Goal: Task Accomplishment & Management: Manage account settings

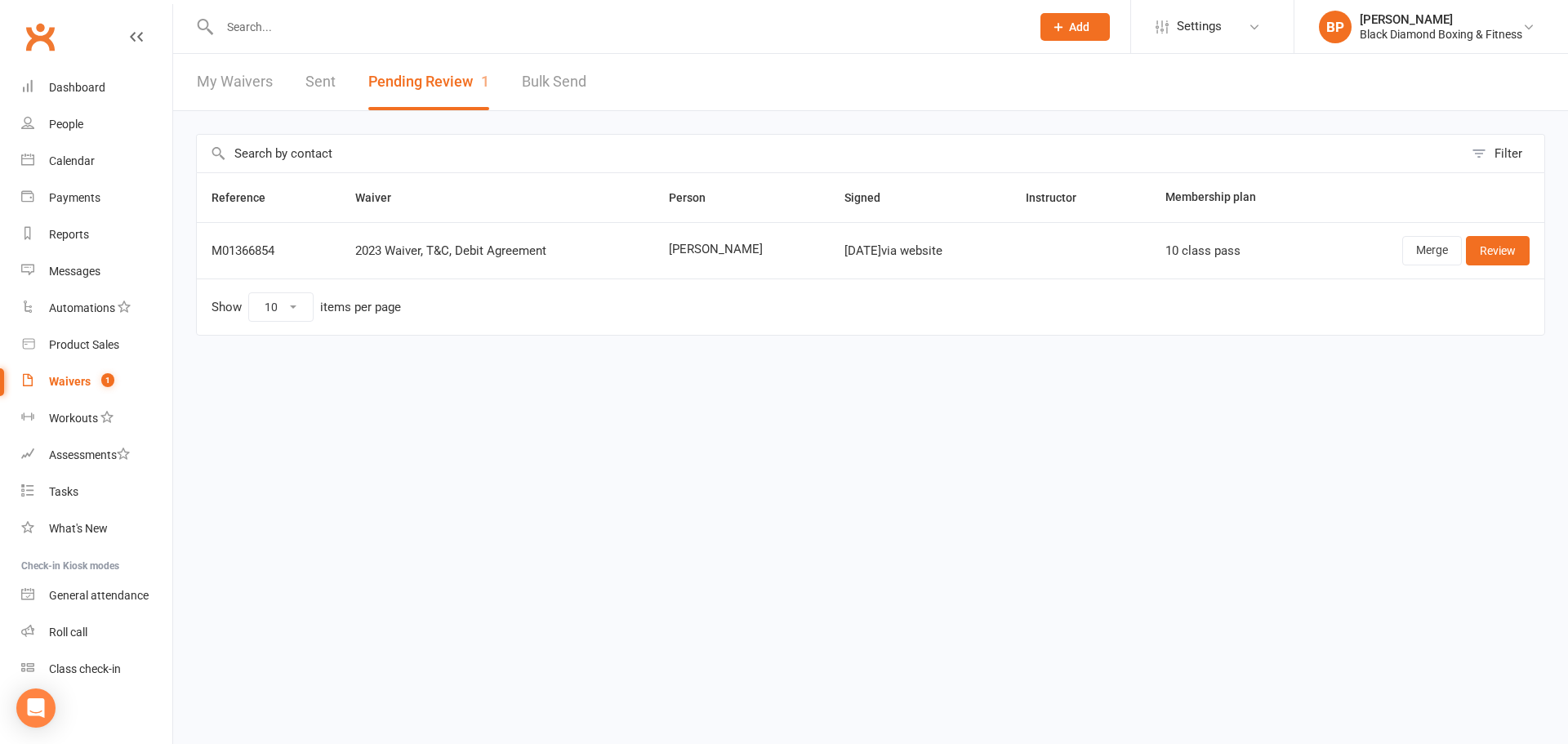
click at [84, 379] on div "Waivers" at bounding box center [70, 381] width 42 height 13
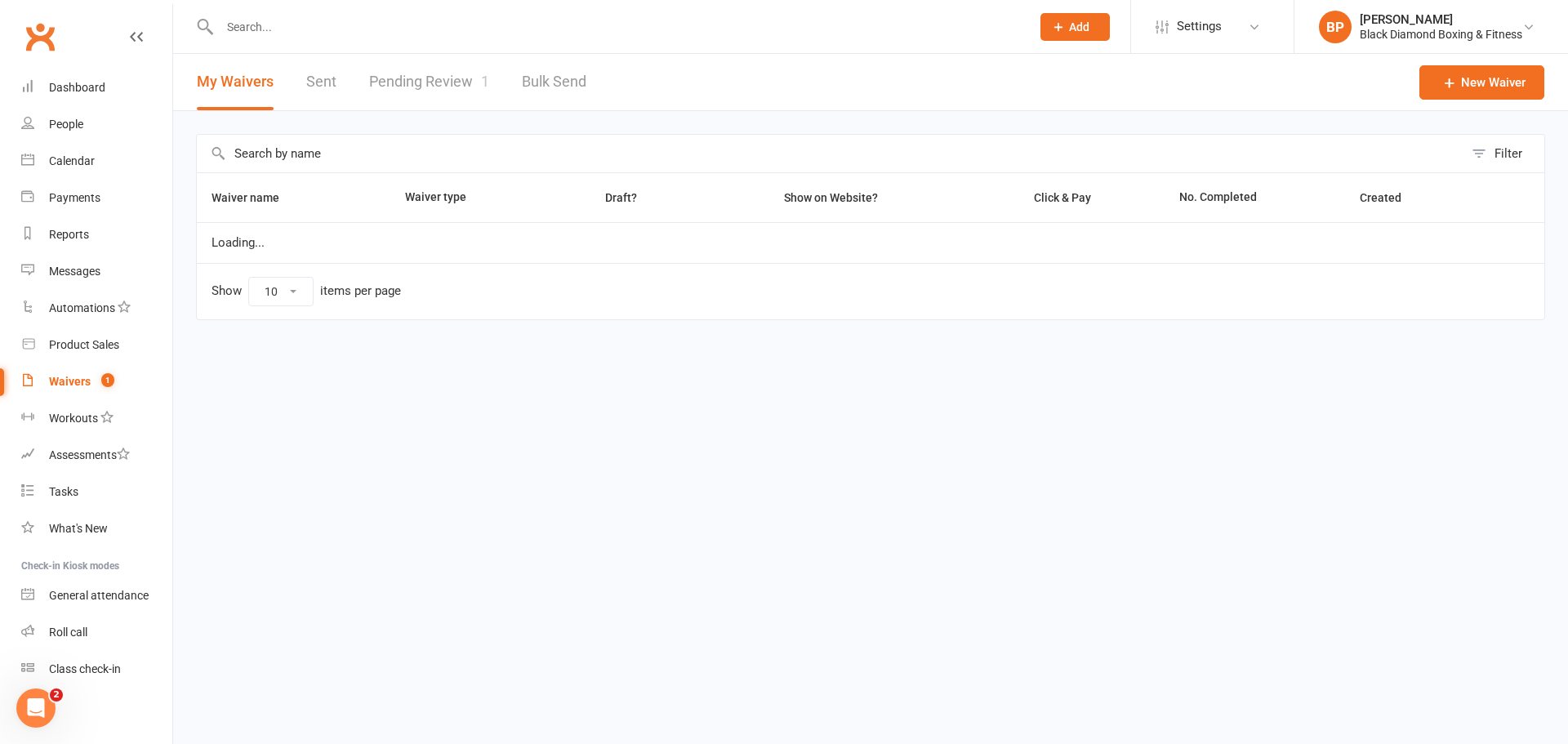
select select "50"
click at [459, 101] on link "Pending Review 1" at bounding box center [429, 82] width 120 height 56
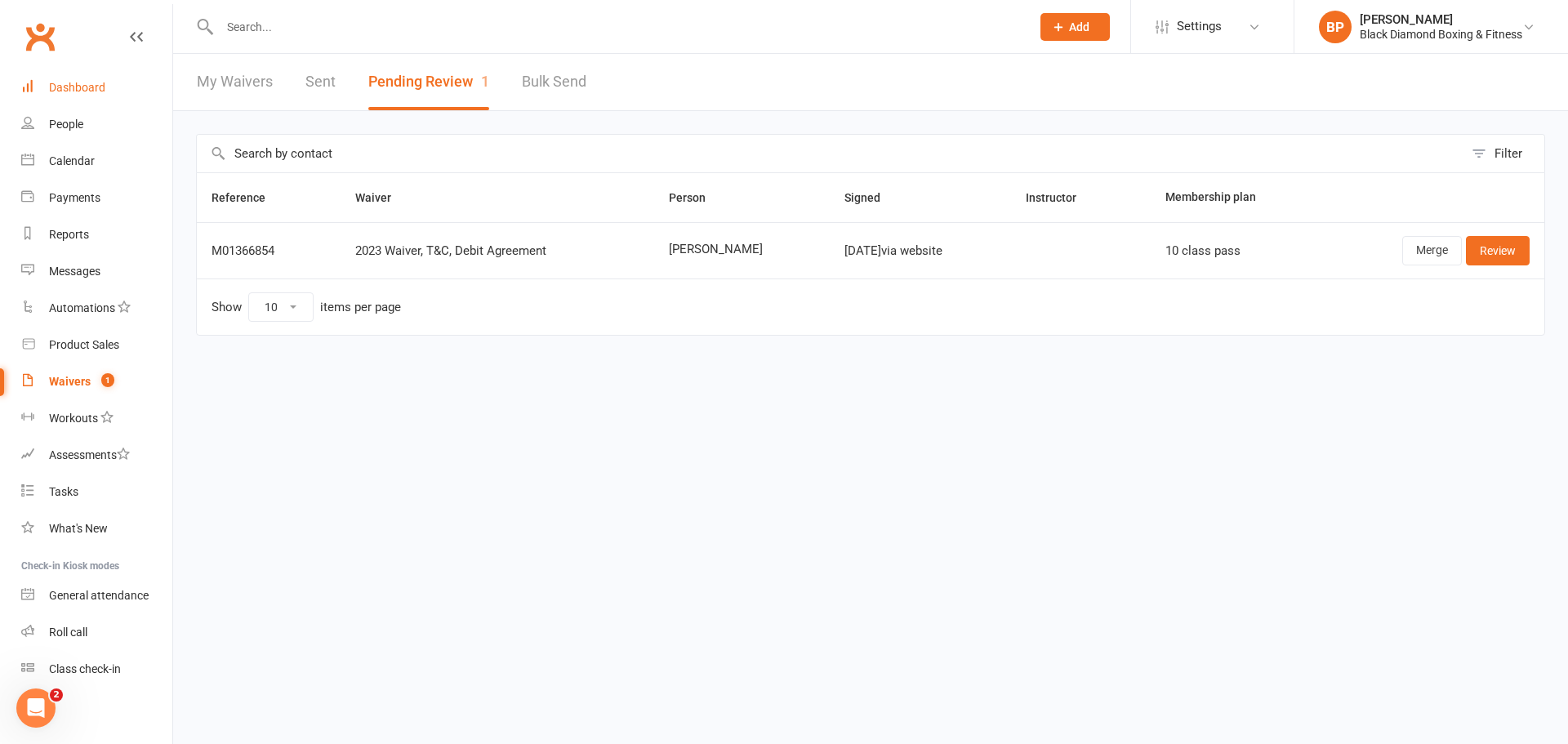
click at [102, 94] on div "Dashboard" at bounding box center [77, 88] width 56 height 13
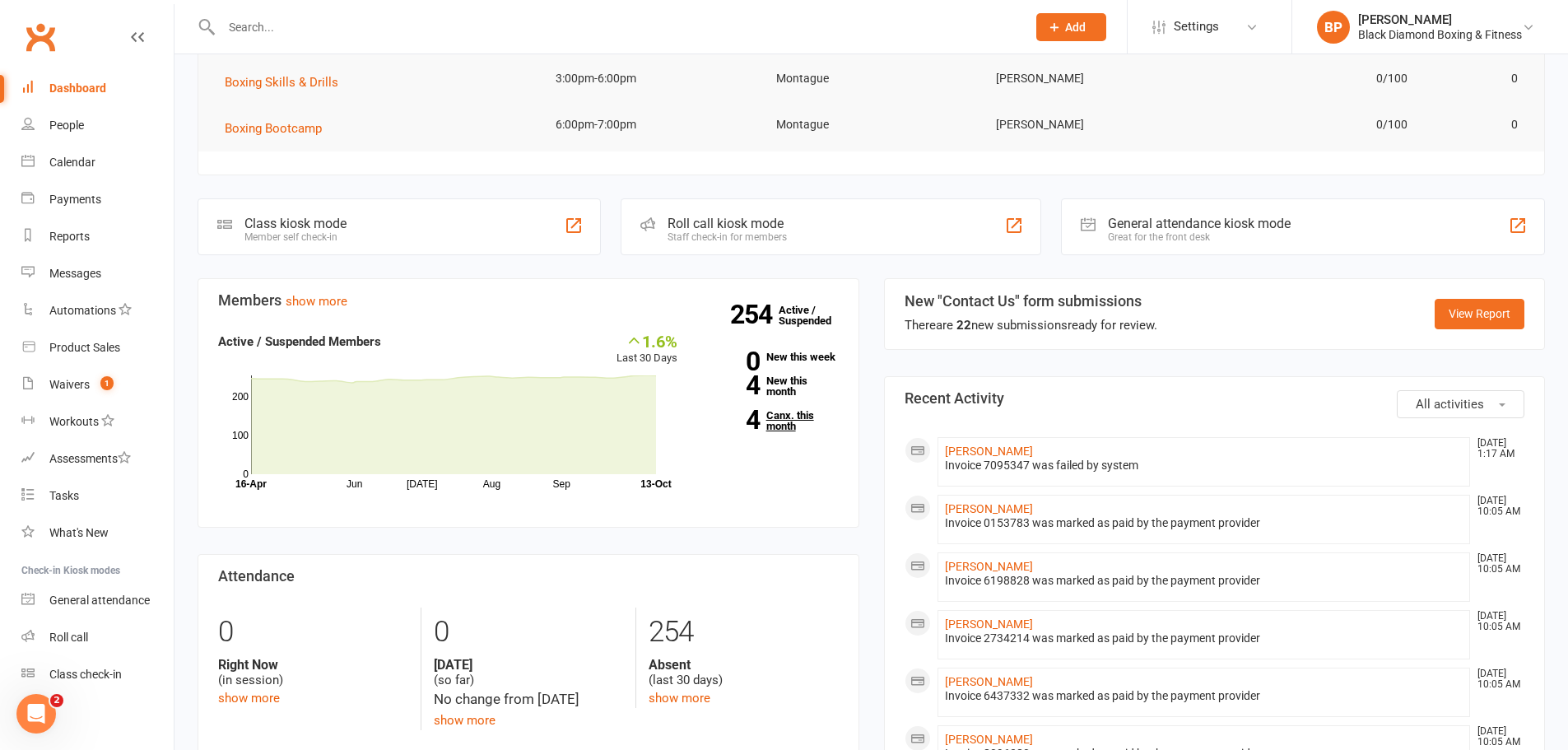
scroll to position [493, 0]
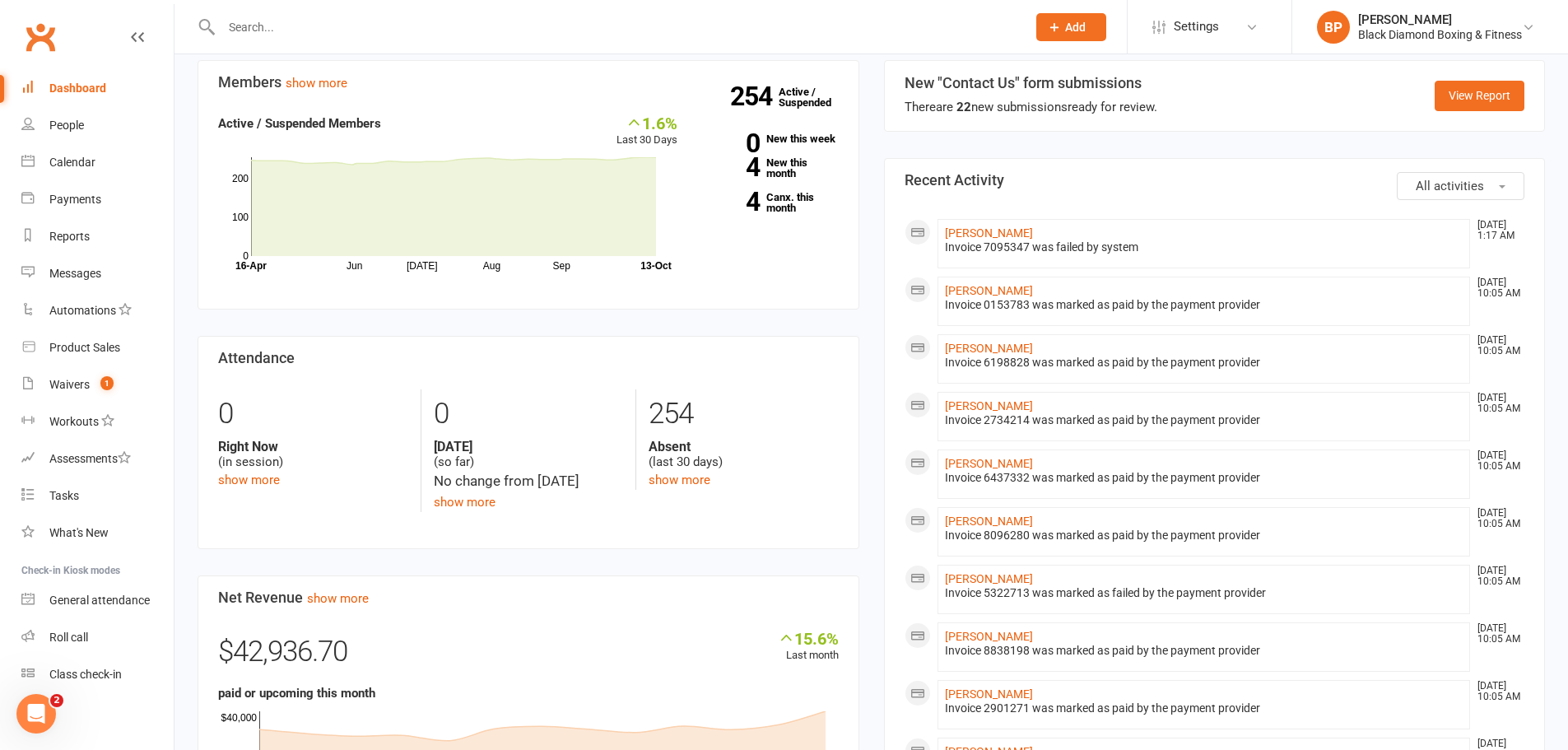
click at [425, 31] on input "text" at bounding box center [615, 27] width 798 height 23
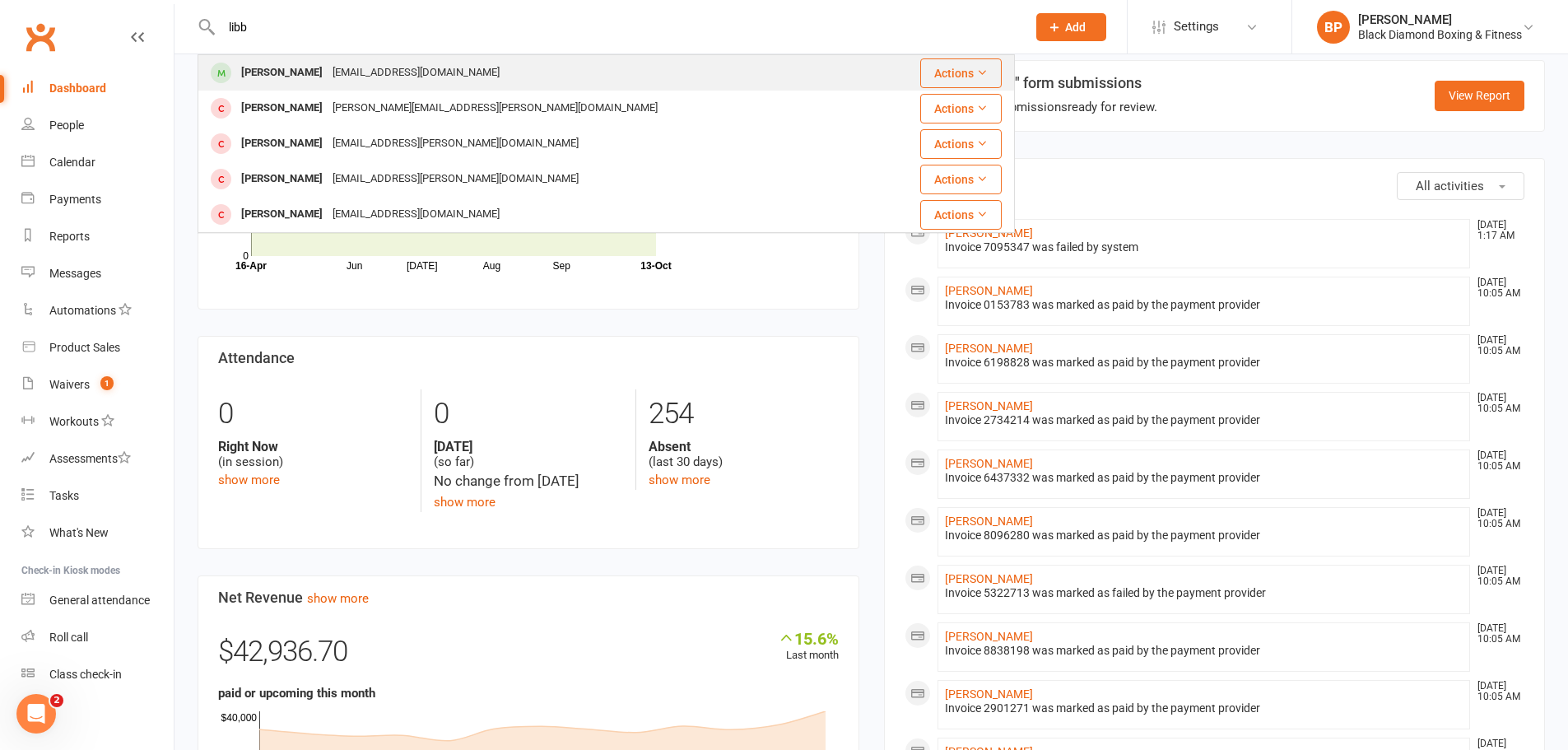
type input "libb"
click at [422, 72] on div "[EMAIL_ADDRESS][DOMAIN_NAME]" at bounding box center [416, 73] width 177 height 24
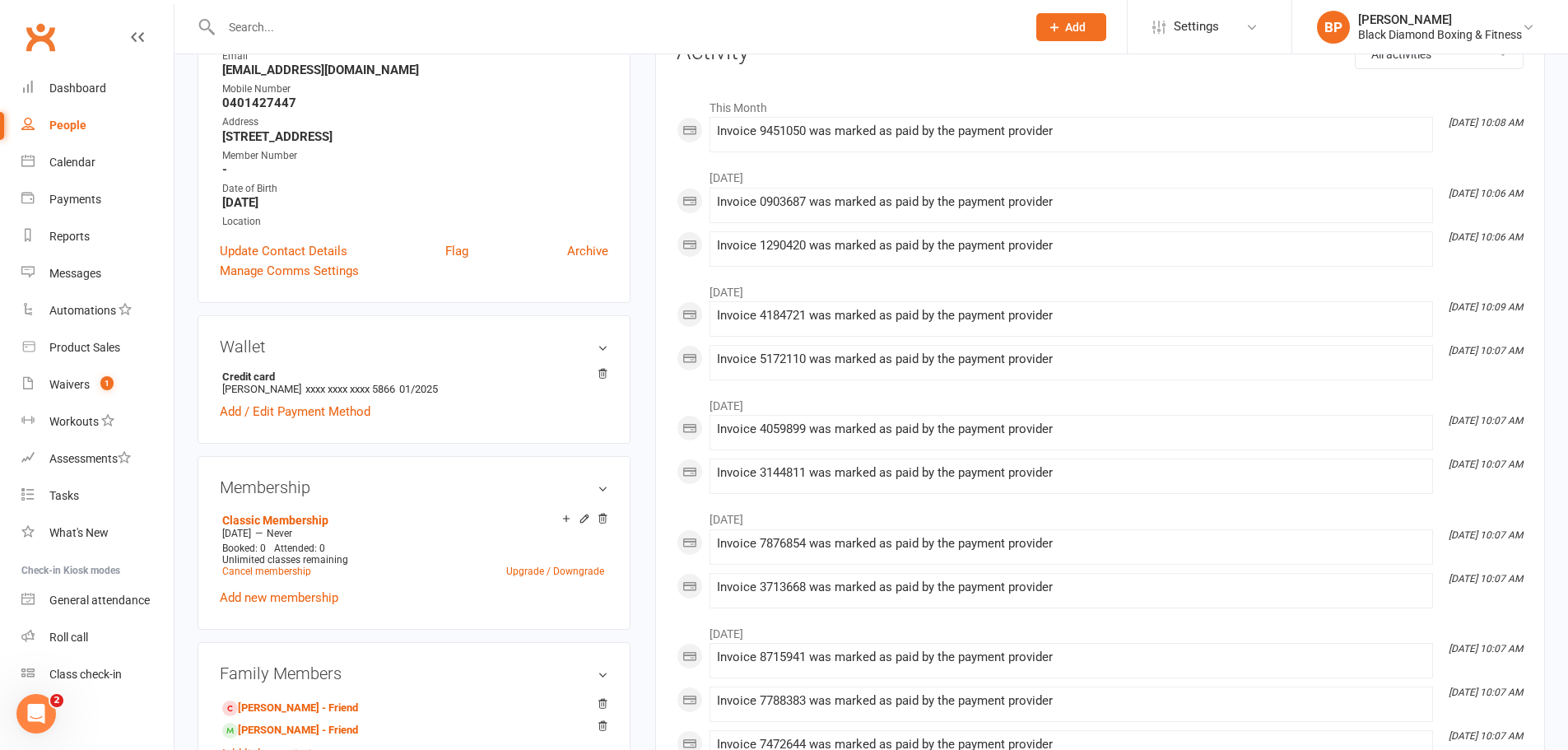
scroll to position [247, 0]
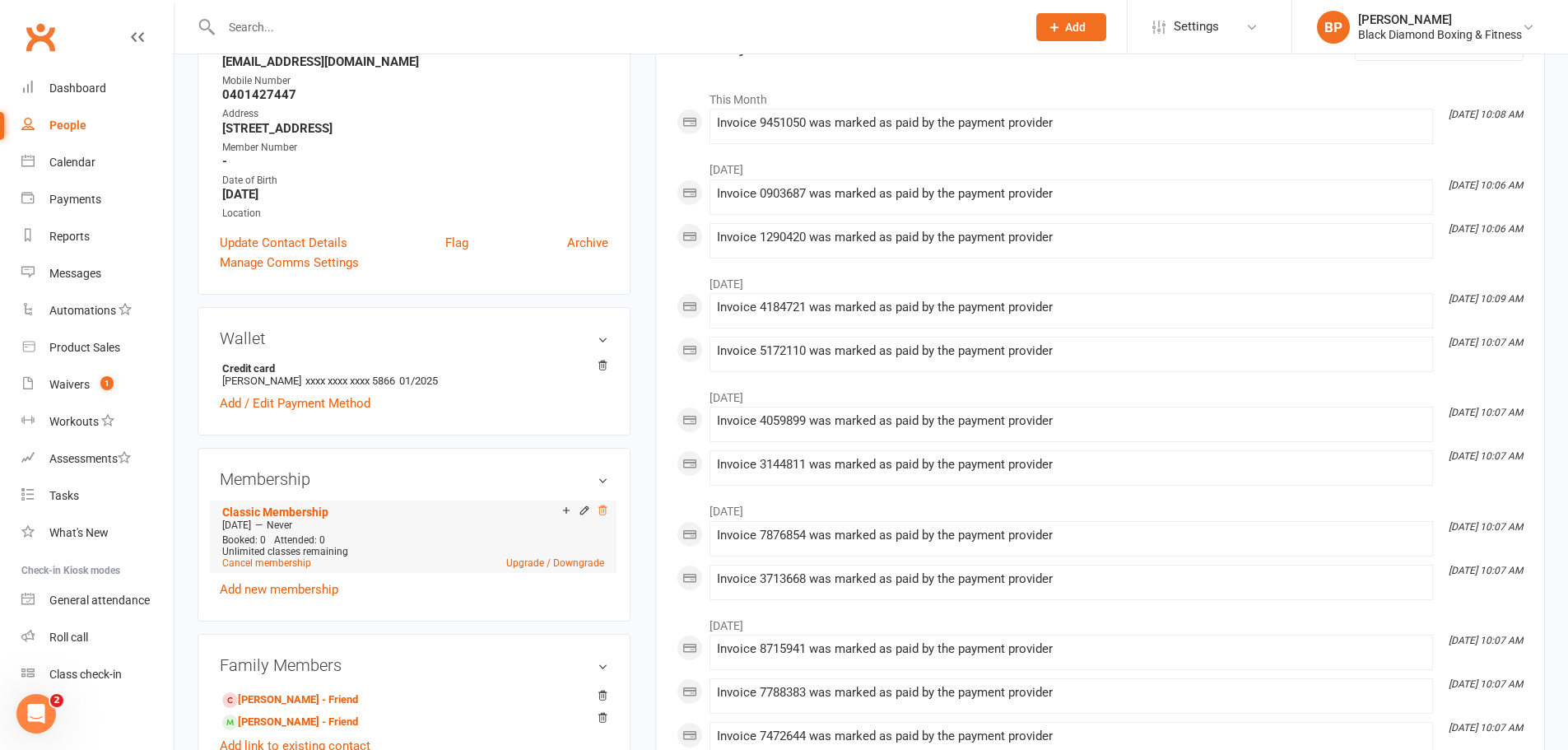
click at [602, 508] on icon at bounding box center [602, 510] width 12 height 12
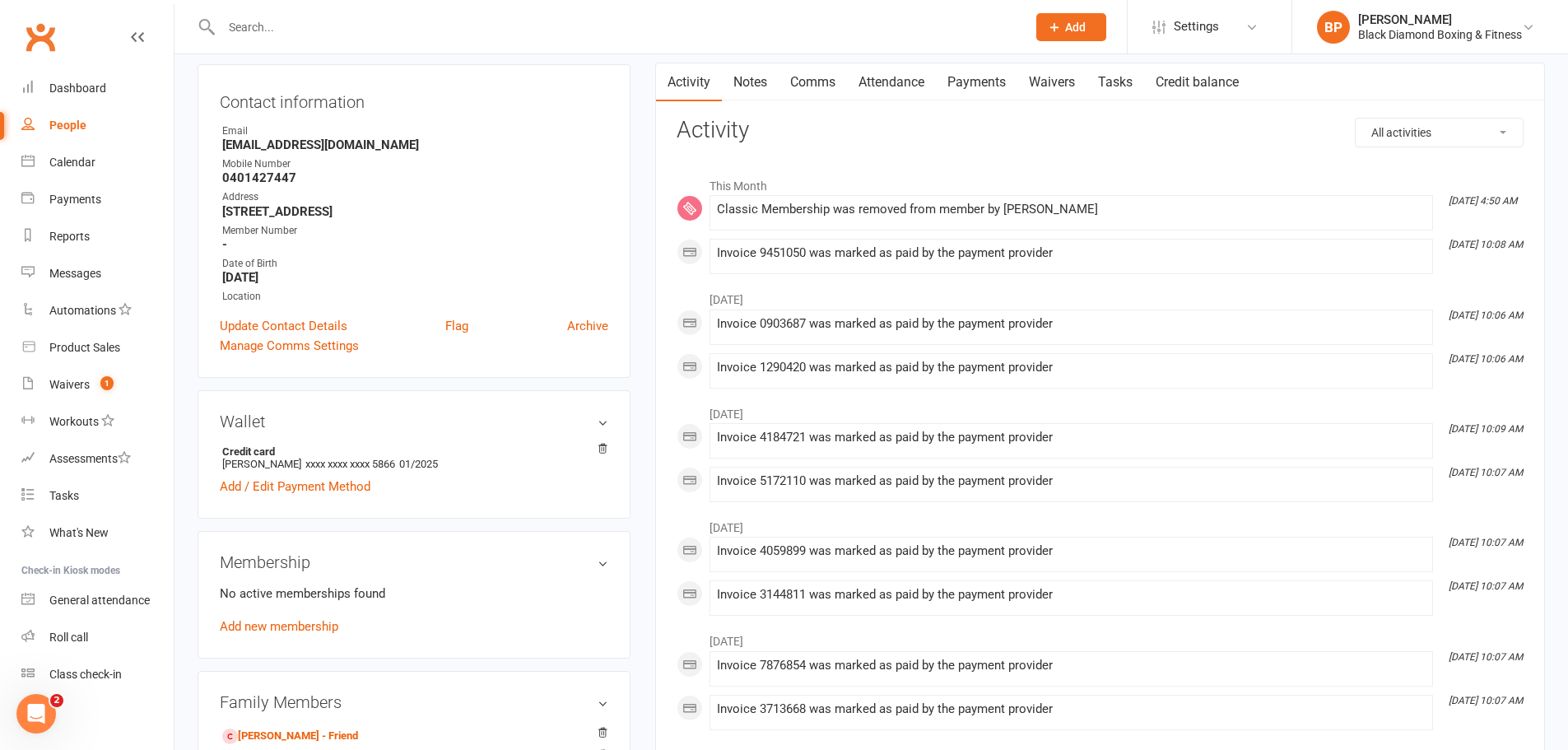
scroll to position [0, 0]
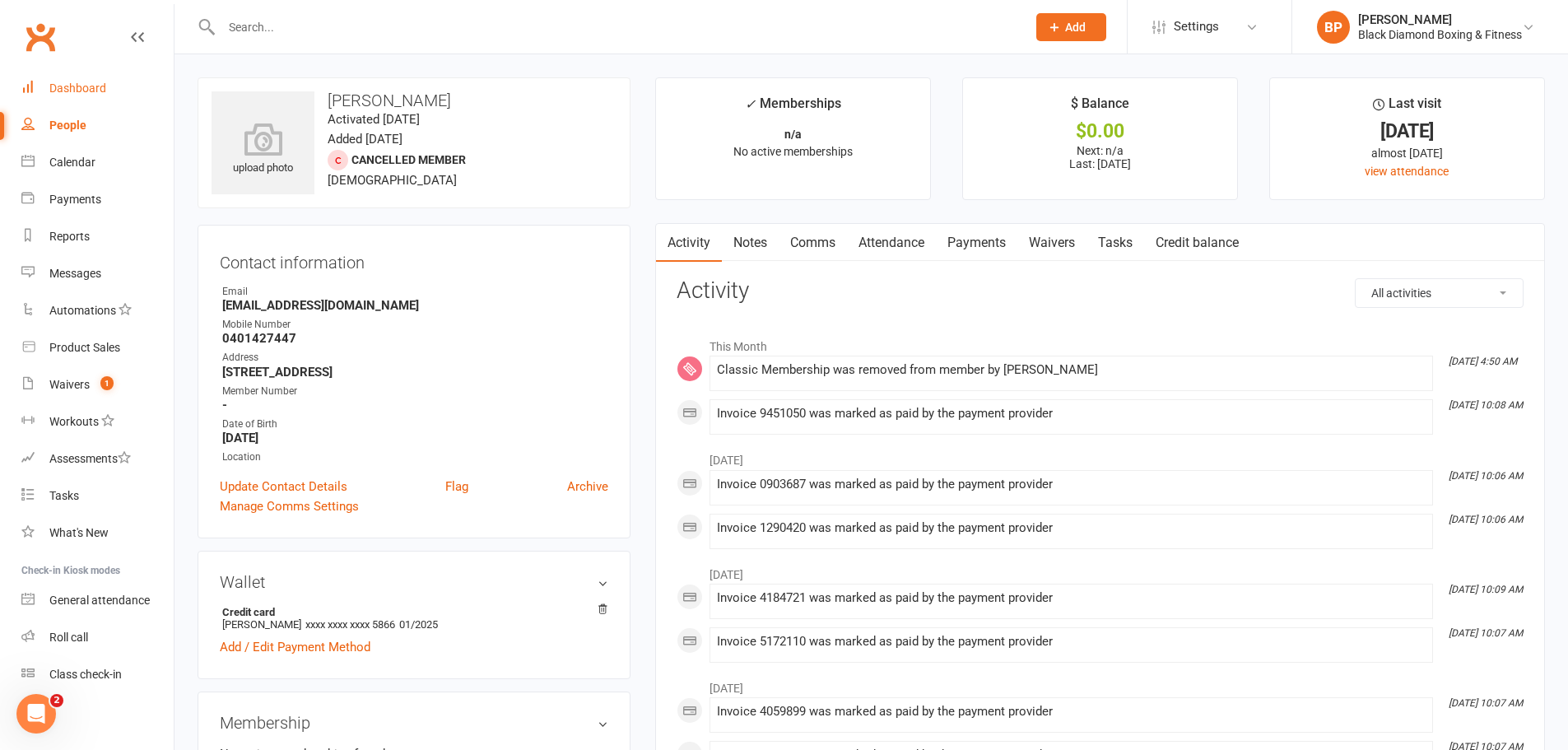
click at [102, 77] on link "Dashboard" at bounding box center [97, 88] width 152 height 37
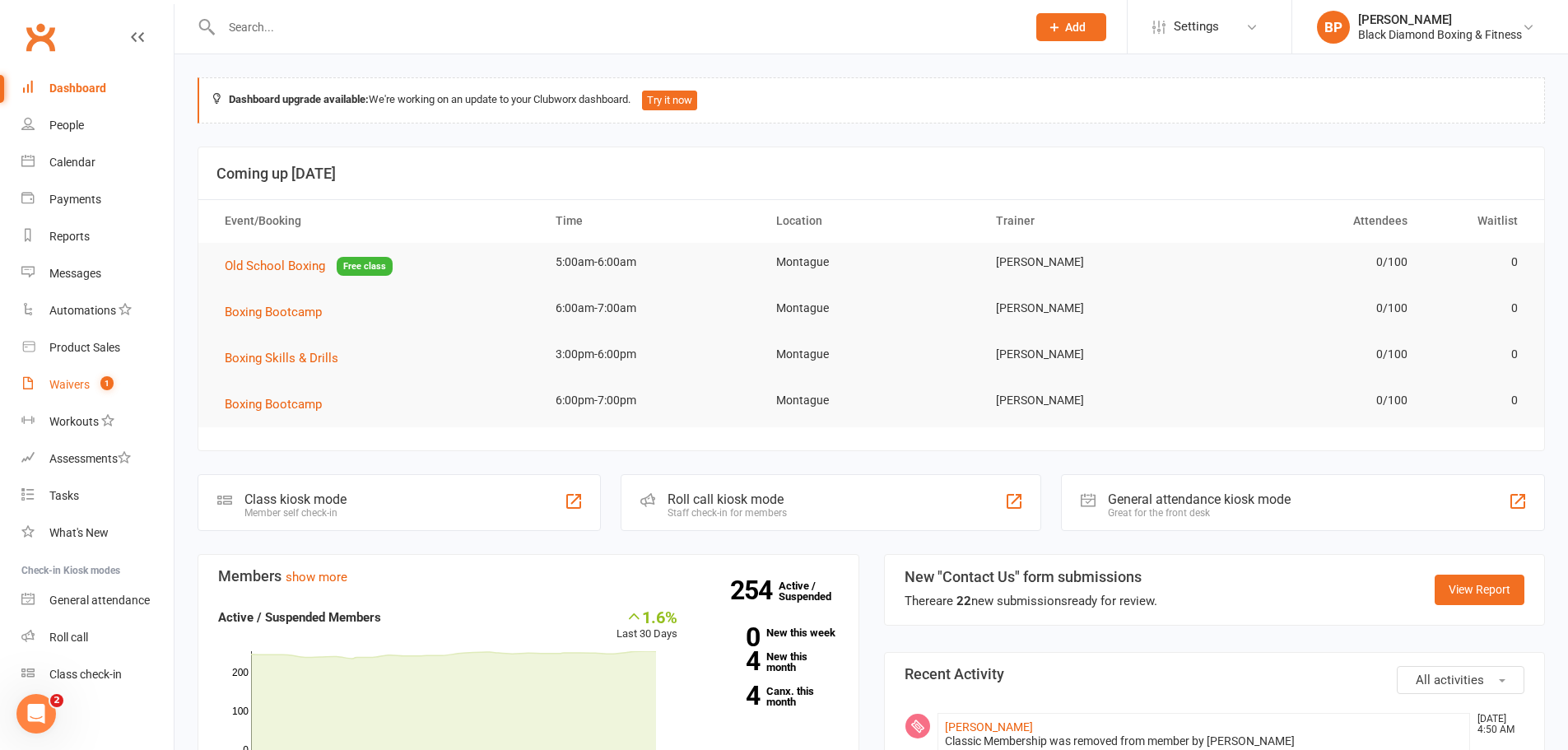
click at [55, 381] on div "Waivers" at bounding box center [69, 384] width 40 height 13
select select "50"
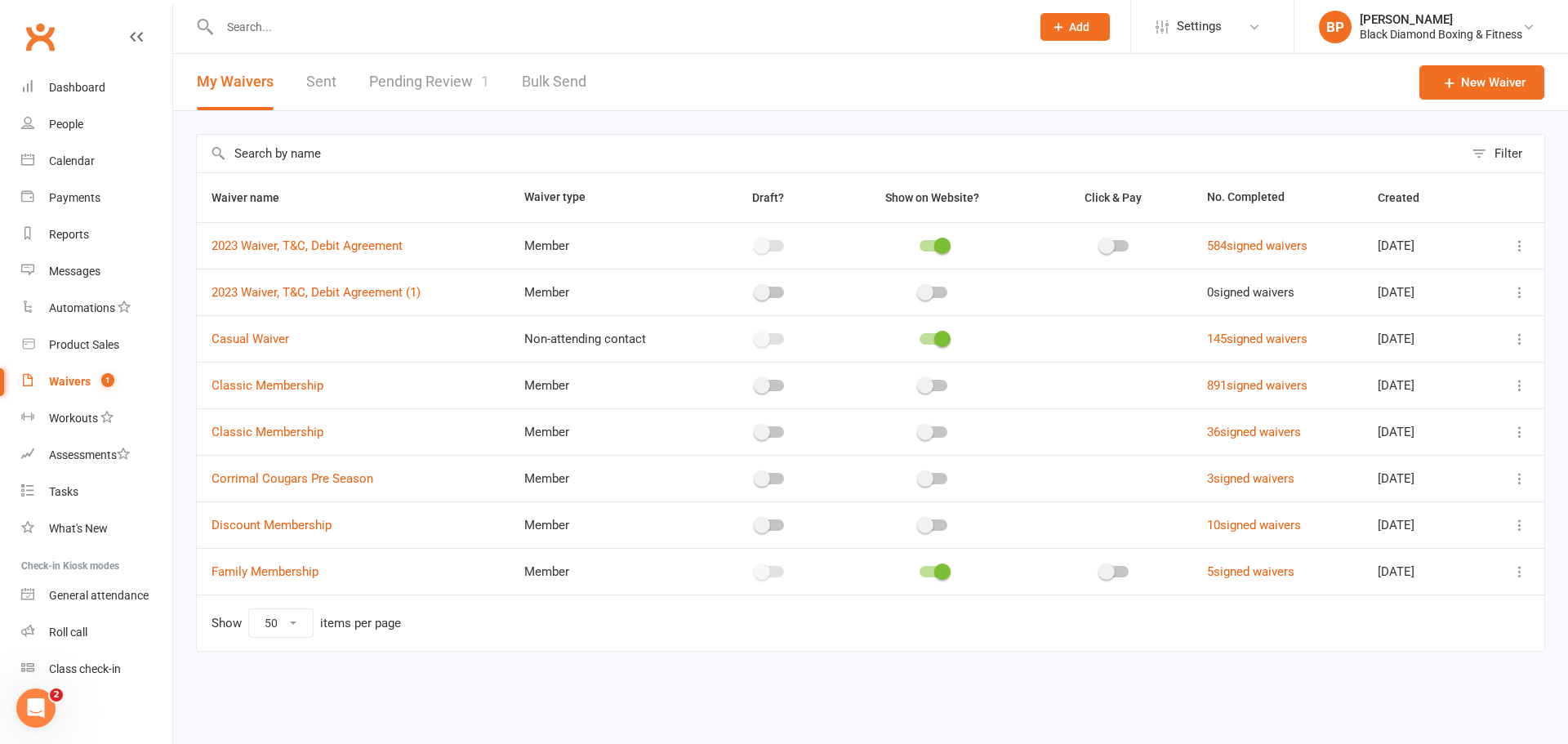
click at [419, 86] on link "Pending Review 1" at bounding box center [429, 82] width 120 height 56
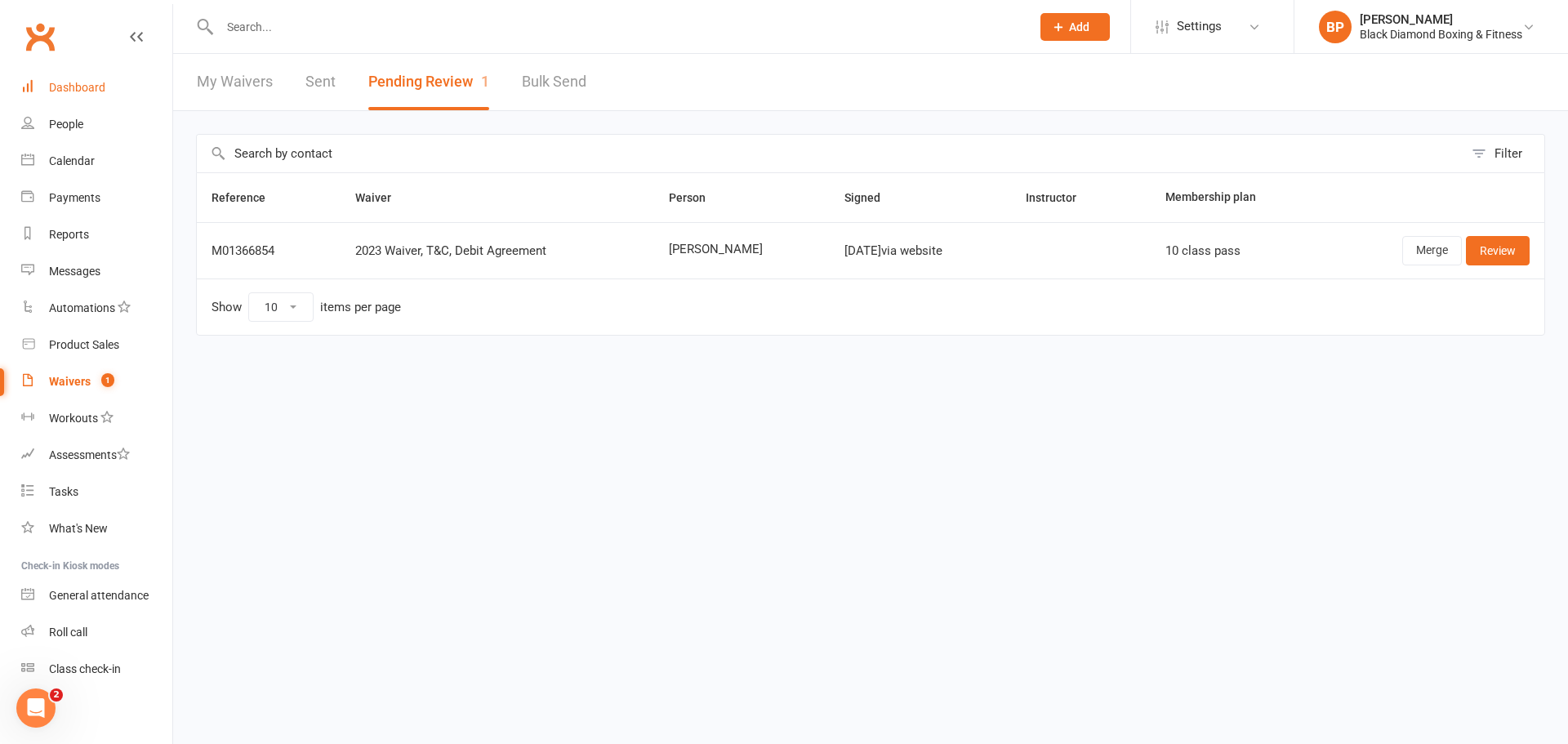
click at [95, 84] on div "Dashboard" at bounding box center [77, 88] width 56 height 13
